Goal: Navigation & Orientation: Find specific page/section

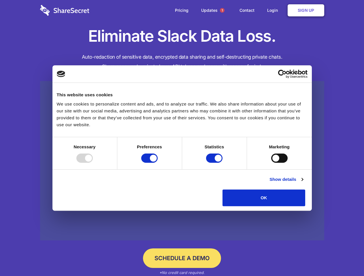
click at [93, 163] on div at bounding box center [84, 158] width 16 height 9
click at [157, 163] on input "Preferences" at bounding box center [149, 158] width 16 height 9
checkbox input "false"
click at [215, 163] on input "Statistics" at bounding box center [214, 158] width 16 height 9
checkbox input "false"
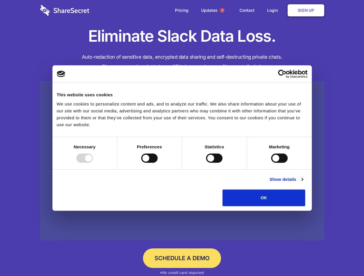
click at [271, 163] on input "Marketing" at bounding box center [279, 158] width 16 height 9
checkbox input "true"
click at [303, 183] on link "Show details" at bounding box center [285, 179] width 33 height 7
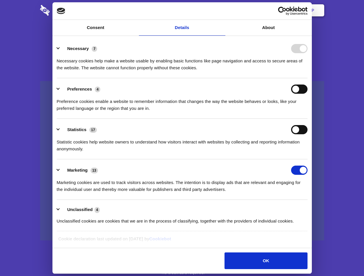
click at [307, 119] on li "Preferences 4 Preference cookies enable a website to remember information that …" at bounding box center [182, 98] width 250 height 41
click at [222, 10] on span "1" at bounding box center [222, 10] width 5 height 5
